Goal: Task Accomplishment & Management: Manage account settings

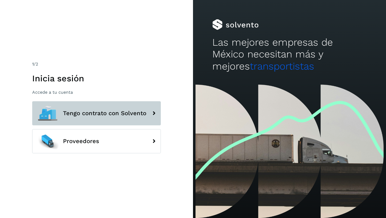
click at [104, 113] on span "Tengo contrato con Solvento" at bounding box center [104, 113] width 83 height 6
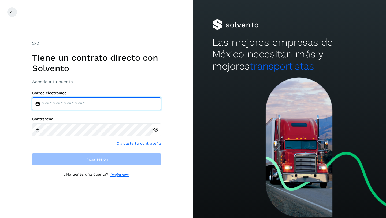
type input "**********"
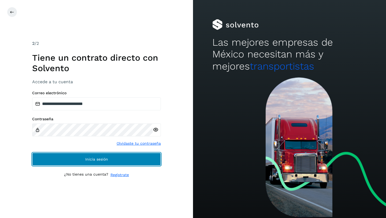
click at [92, 159] on span "Inicia sesión" at bounding box center [96, 159] width 23 height 4
